Goal: Task Accomplishment & Management: Manage account settings

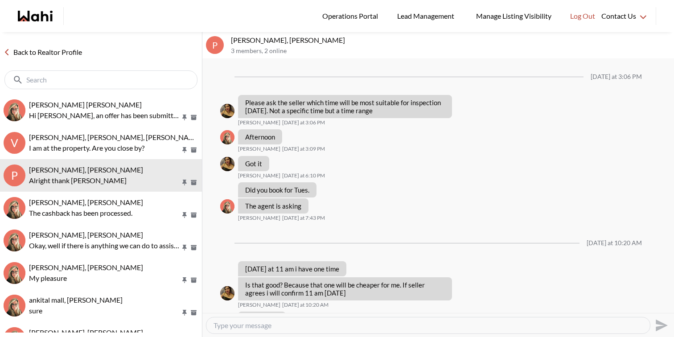
scroll to position [431, 0]
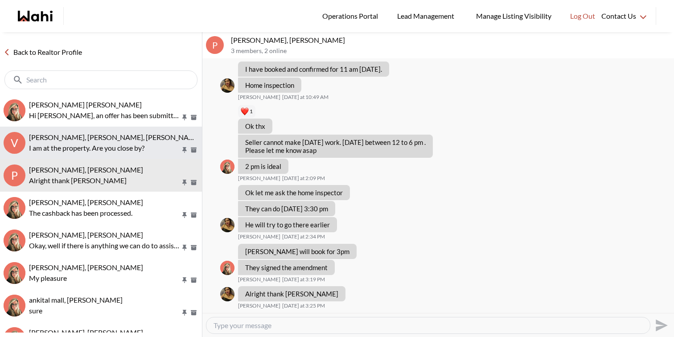
click at [144, 141] on div "Volodymyr Vozniak, Barbara, Khalid, Alicia" at bounding box center [113, 137] width 169 height 9
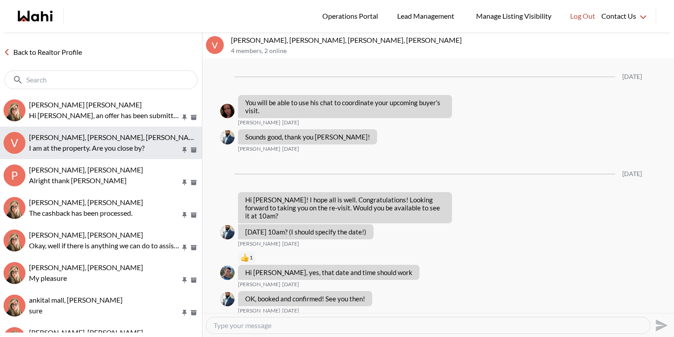
scroll to position [75, 0]
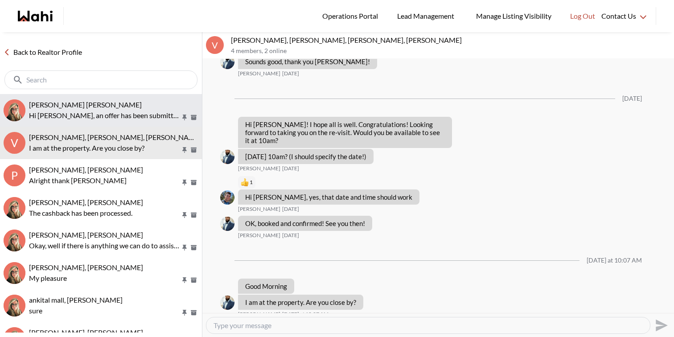
click at [127, 114] on p "Hi Arek, an offer has been submitted for 182 Queens Ave, Toronto, Ontario M8V 2…" at bounding box center [104, 115] width 151 height 11
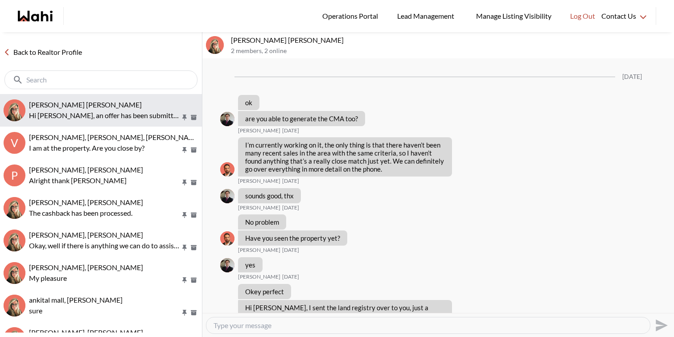
scroll to position [1205, 0]
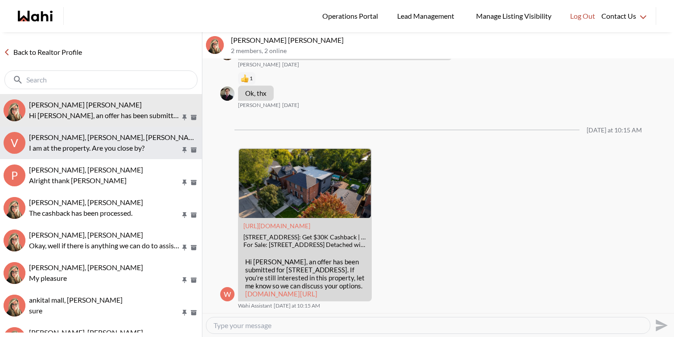
click at [129, 135] on span "Volodymyr Vozniak, Barbara, Khalid, Alicia" at bounding box center [144, 137] width 231 height 8
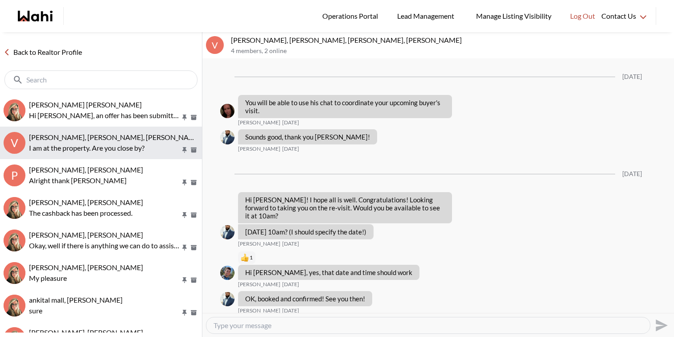
scroll to position [75, 0]
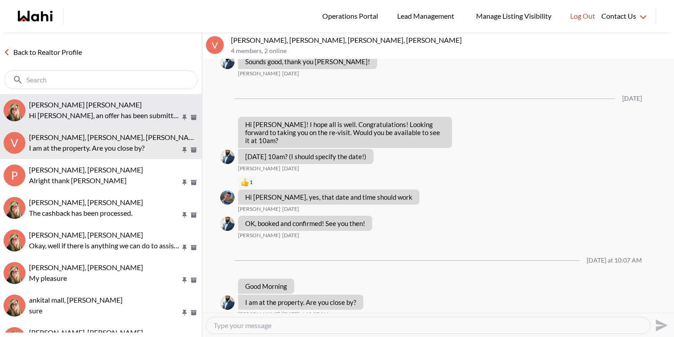
click at [128, 111] on p "Hi Arek, an offer has been submitted for 182 Queens Ave, Toronto, Ontario M8V 2…" at bounding box center [104, 115] width 151 height 11
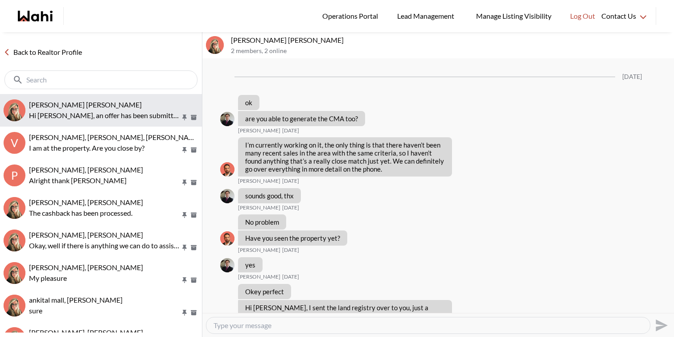
scroll to position [1205, 0]
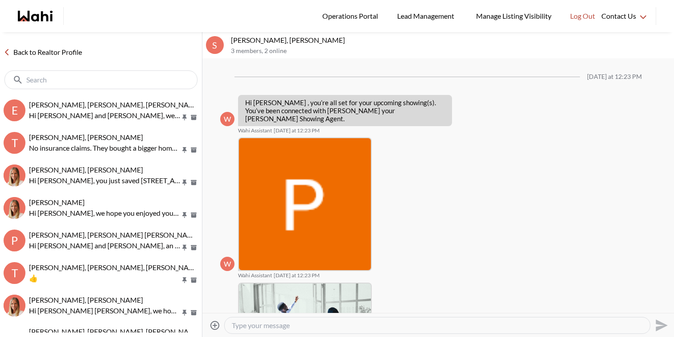
scroll to position [221, 0]
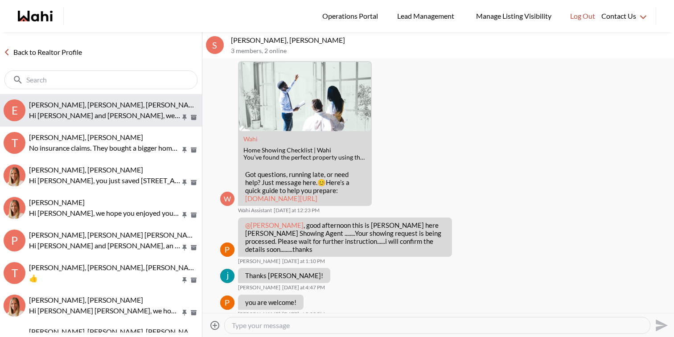
click at [113, 123] on button "E Erik Odegaard, Margarita Haimov, Michelle Hi Erik and Margarita, we hope you …" at bounding box center [101, 110] width 202 height 33
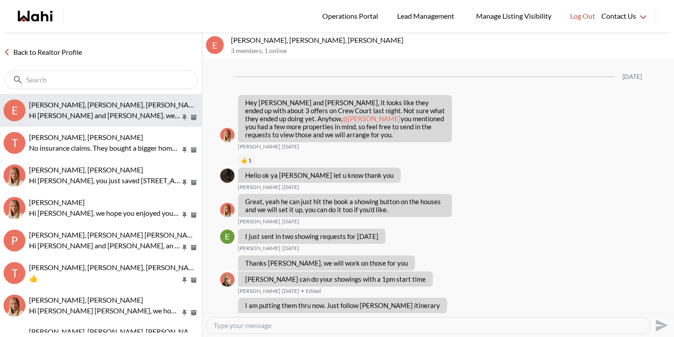
scroll to position [1062, 0]
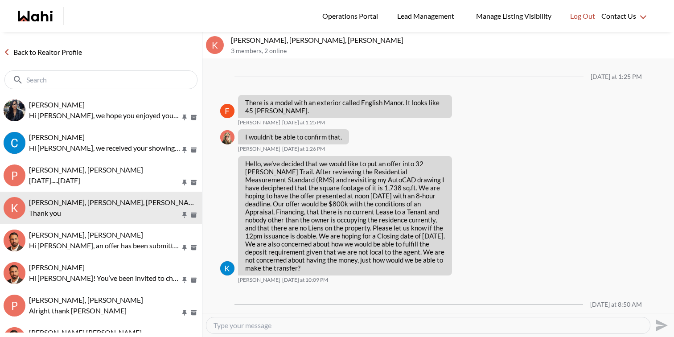
scroll to position [1387, 0]
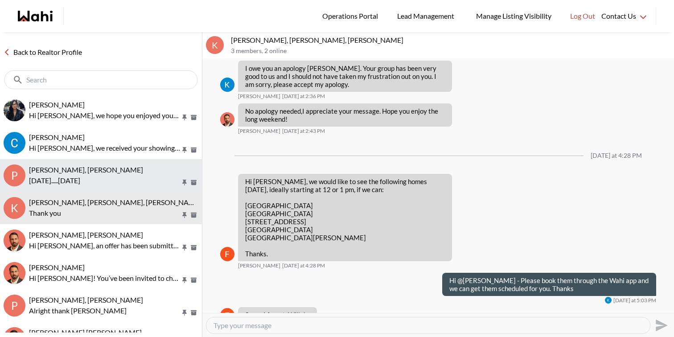
click at [85, 169] on span "Puja Mandal, Behnam, Paul, Alicia" at bounding box center [86, 169] width 114 height 8
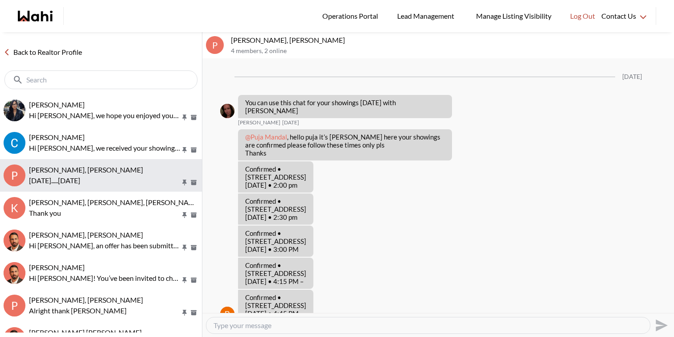
scroll to position [578, 0]
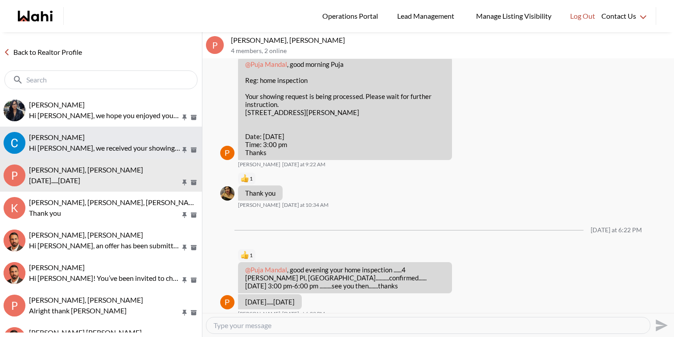
click at [93, 147] on p "Hi Callum, we received your showing requests - exciting 🎉 . We will be in touch…" at bounding box center [104, 148] width 151 height 11
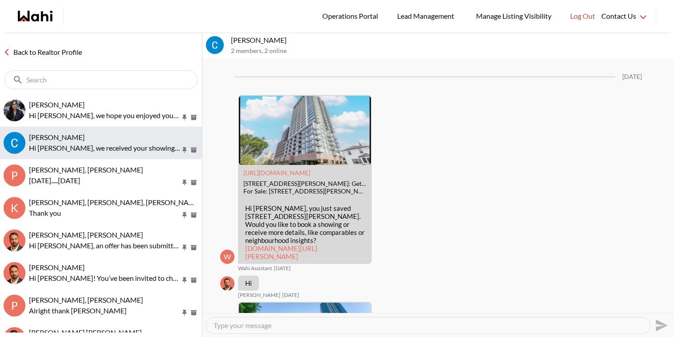
scroll to position [2093, 0]
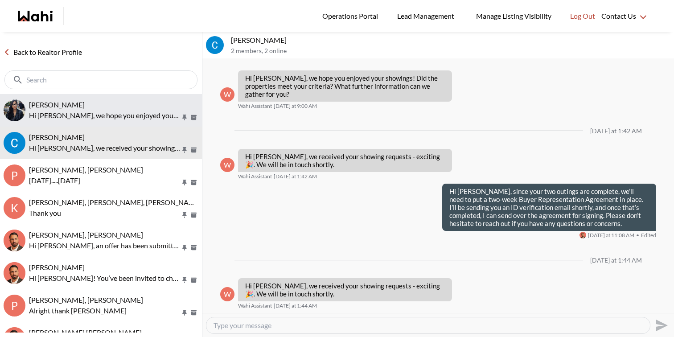
click at [85, 105] on span "Sasha Yee-Fong, Behnam" at bounding box center [57, 104] width 56 height 8
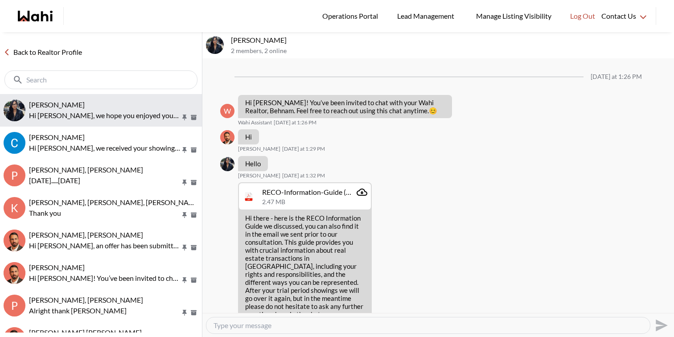
scroll to position [630, 0]
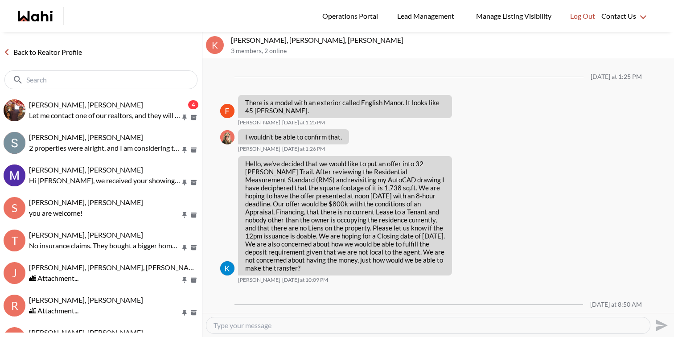
scroll to position [1387, 0]
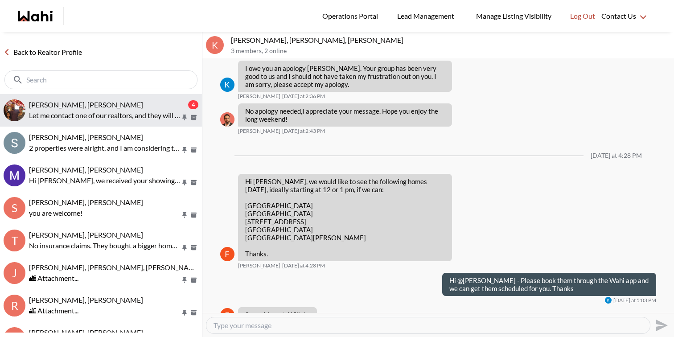
click at [90, 116] on p "Let me contact one of our realtors, and they will discuss that with you shortly." at bounding box center [104, 115] width 151 height 11
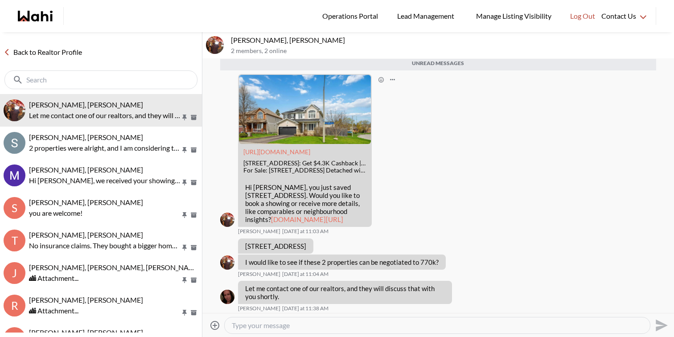
scroll to position [921, 0]
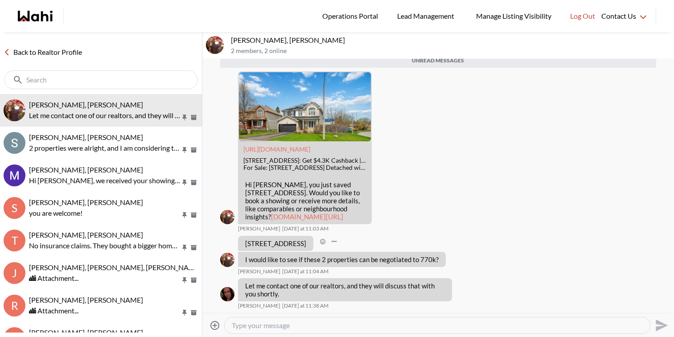
click at [294, 245] on p "23 Havenwood Tr, Ottawa, Ontario K2S 1C9" at bounding box center [275, 243] width 61 height 8
copy div "23 Havenwood Tr, Ottawa, Ontario K2S 1C9 Ourayna Zammali Today at 11:03 AM"
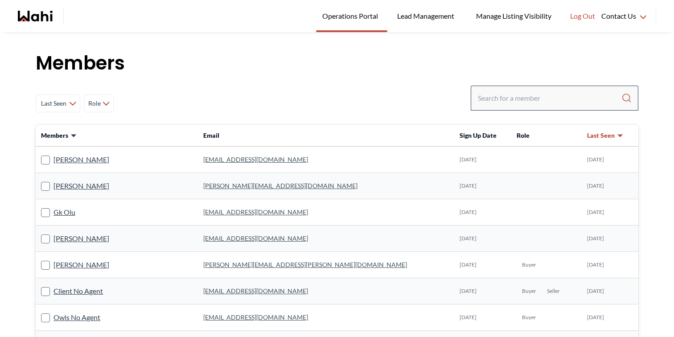
click at [536, 106] on div at bounding box center [553, 98] width 167 height 25
click at [539, 98] on input "Search input" at bounding box center [549, 98] width 143 height 16
paste input "[EMAIL_ADDRESS][DOMAIN_NAME]"
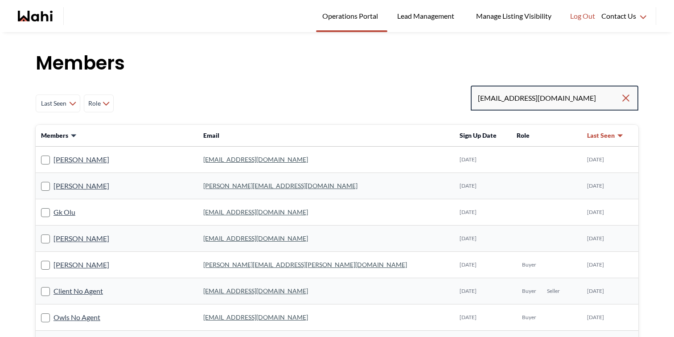
type input "[EMAIL_ADDRESS][DOMAIN_NAME]"
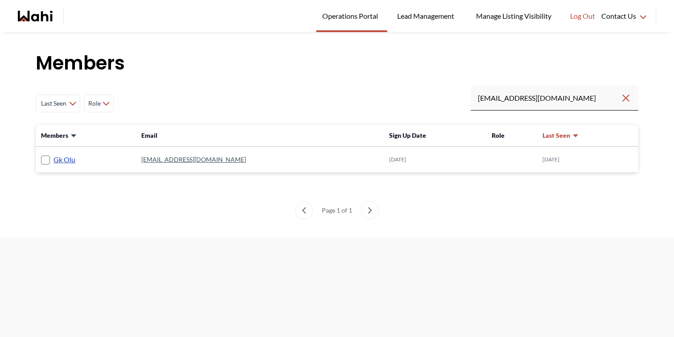
click at [67, 157] on link "Gk Olu" at bounding box center [64, 160] width 22 height 12
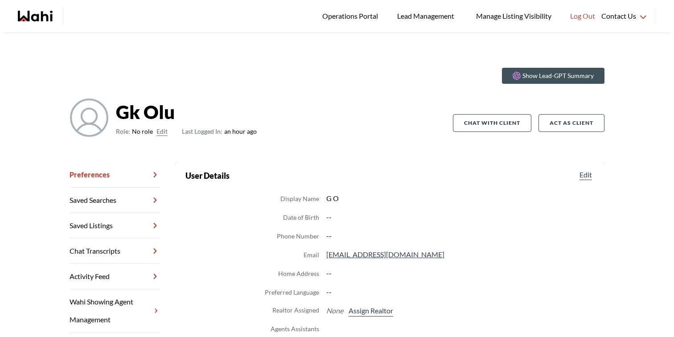
click at [163, 131] on button "Edit" at bounding box center [161, 131] width 11 height 11
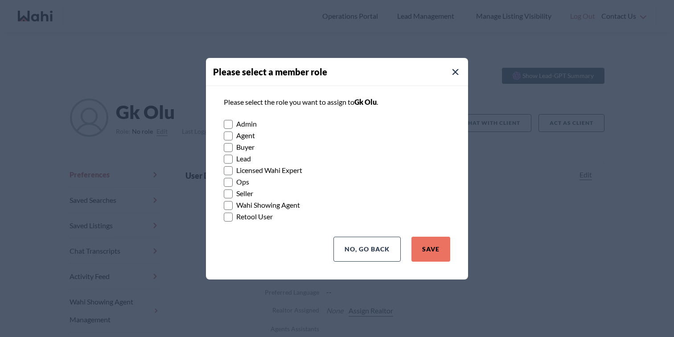
click at [237, 148] on label "Buyer" at bounding box center [337, 147] width 226 height 12
click at [224, 147] on input "Buyer" at bounding box center [224, 144] width 0 height 6
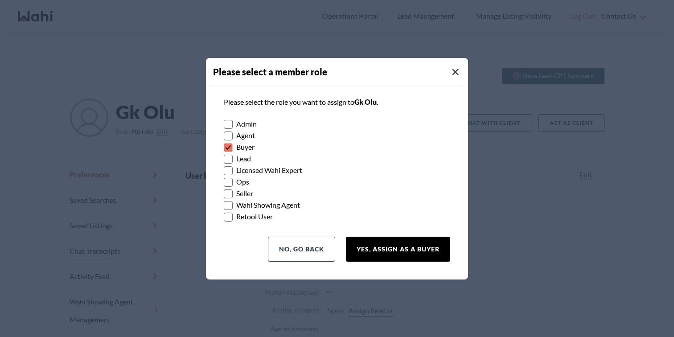
click at [379, 245] on button "Yes, Assign as a Buyer" at bounding box center [398, 249] width 104 height 25
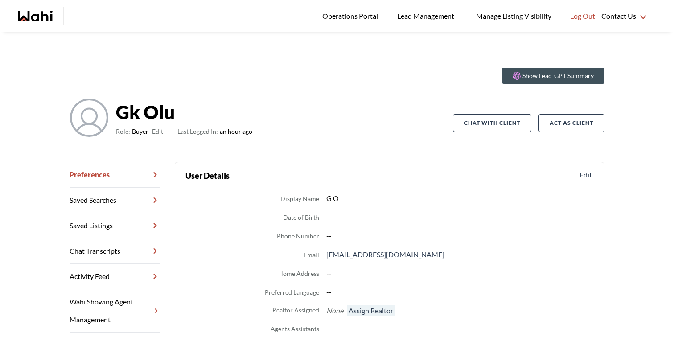
click at [364, 308] on button "Assign Realtor" at bounding box center [371, 311] width 48 height 12
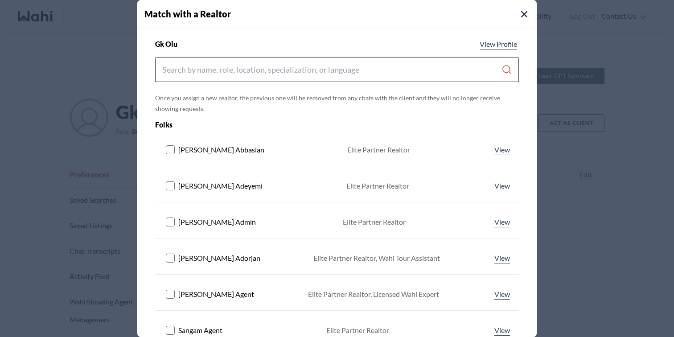
click at [266, 80] on div at bounding box center [336, 69] width 363 height 25
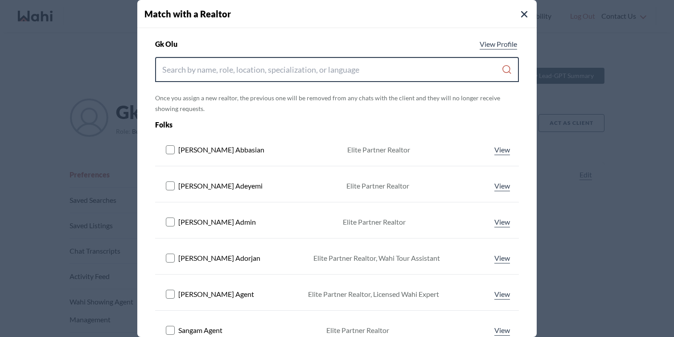
click at [266, 71] on input "Search input" at bounding box center [331, 69] width 339 height 16
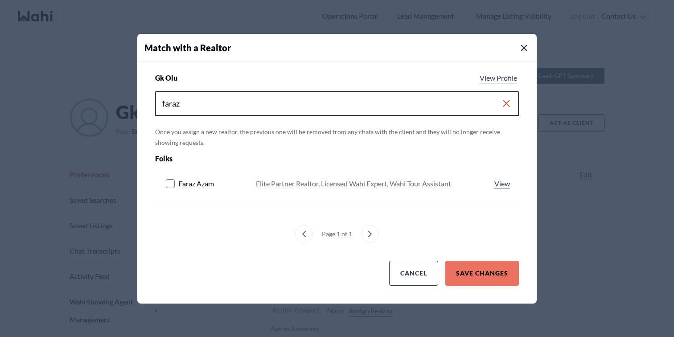
type input "faraz"
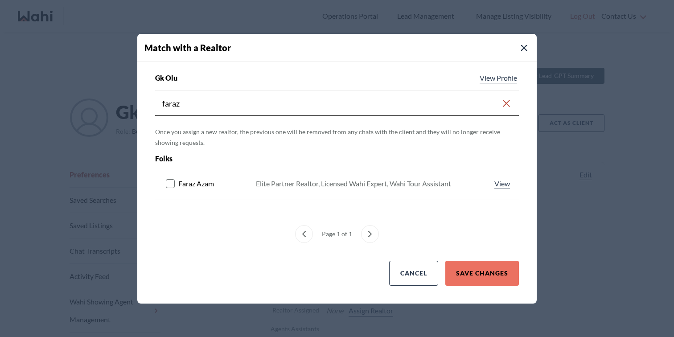
click at [172, 185] on rect at bounding box center [170, 183] width 8 height 8
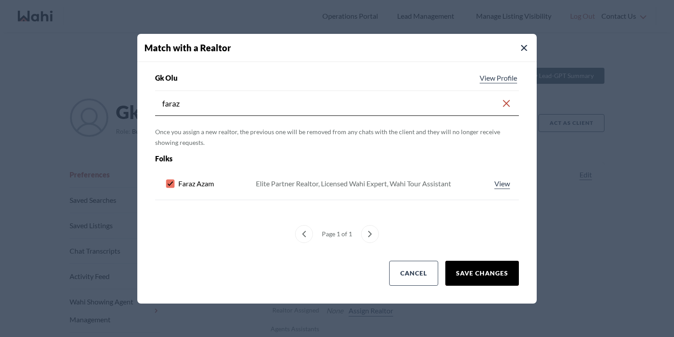
click at [476, 282] on button "Save Changes" at bounding box center [482, 273] width 74 height 25
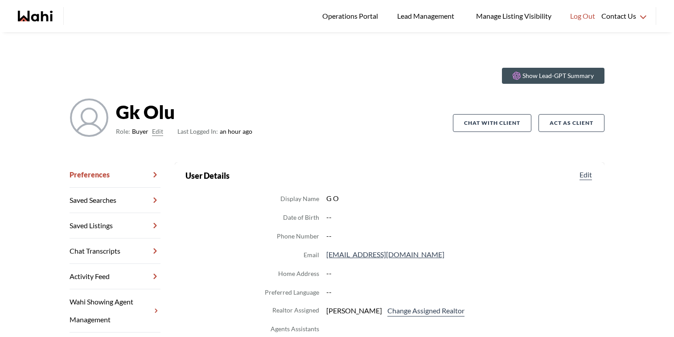
click at [40, 11] on icon "Wahi homepage" at bounding box center [35, 16] width 35 height 11
click at [556, 120] on button "Act as Client" at bounding box center [571, 123] width 66 height 18
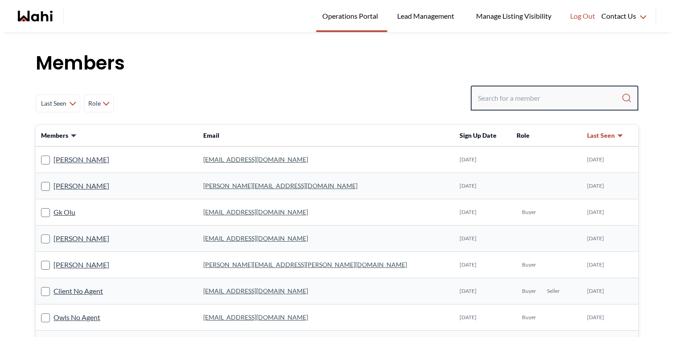
click at [517, 98] on input "Search input" at bounding box center [549, 98] width 143 height 16
paste input "[EMAIL_ADDRESS][DOMAIN_NAME]"
type input "[EMAIL_ADDRESS][DOMAIN_NAME]"
